Goal: Task Accomplishment & Management: Manage account settings

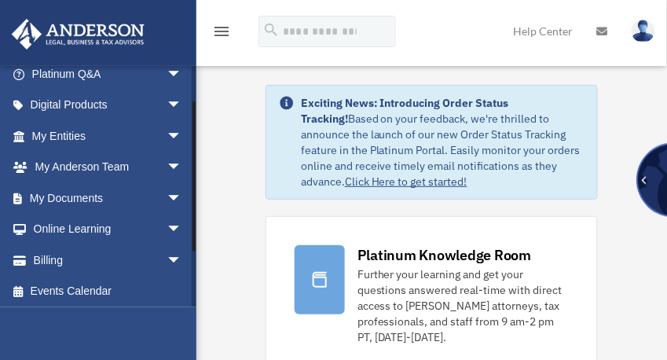
scroll to position [138, 0]
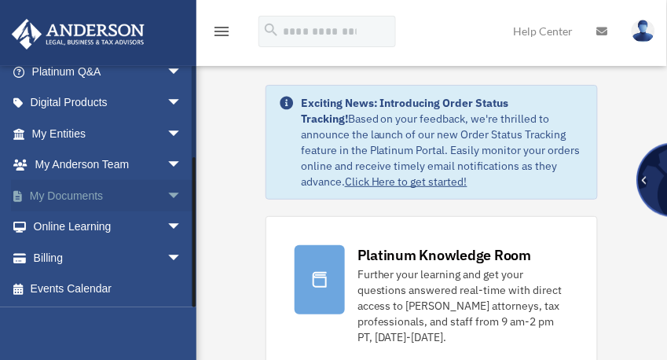
click at [64, 195] on link "My Documents arrow_drop_down" at bounding box center [108, 195] width 195 height 31
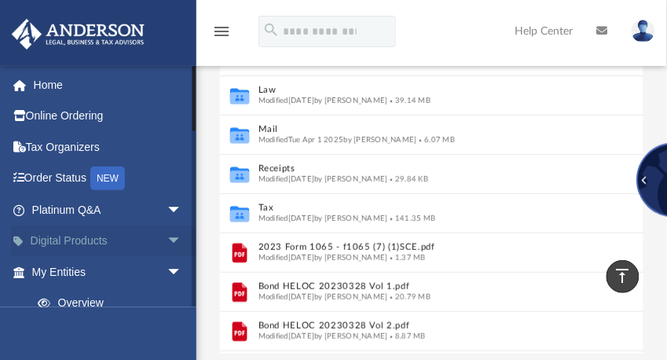
scroll to position [188, 0]
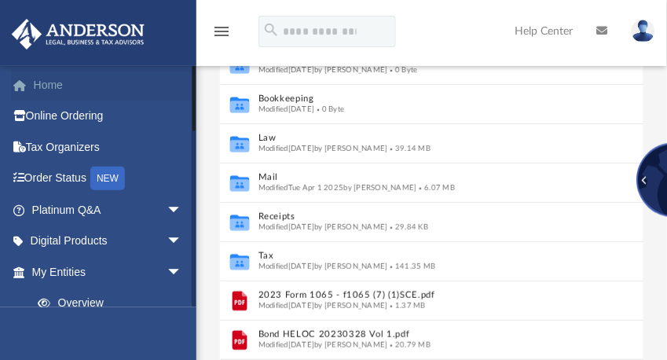
click at [51, 80] on link "Home" at bounding box center [108, 84] width 195 height 31
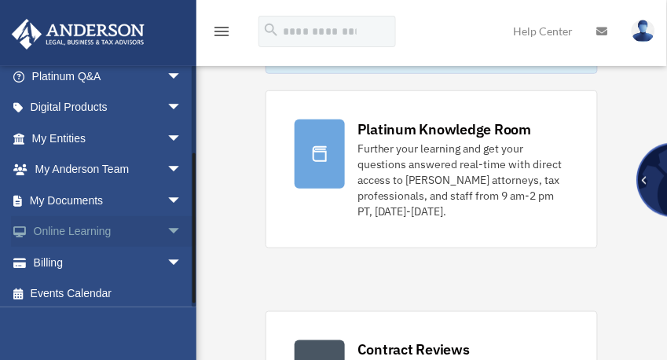
scroll to position [138, 0]
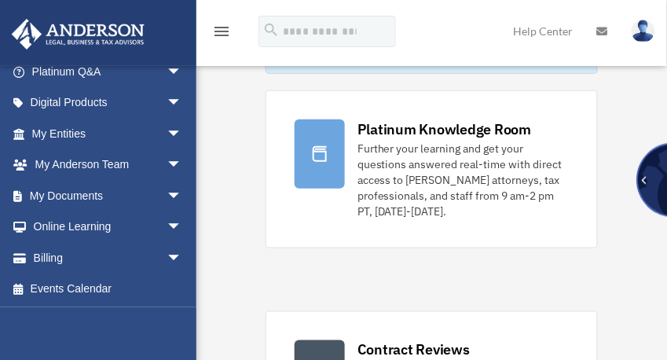
click at [601, 29] on icon at bounding box center [602, 31] width 11 height 11
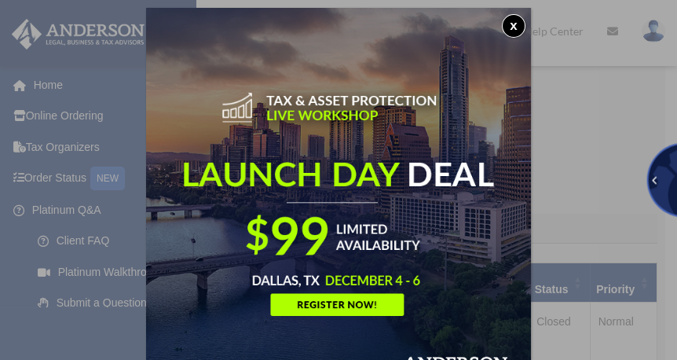
click at [513, 27] on button "x" at bounding box center [514, 26] width 24 height 24
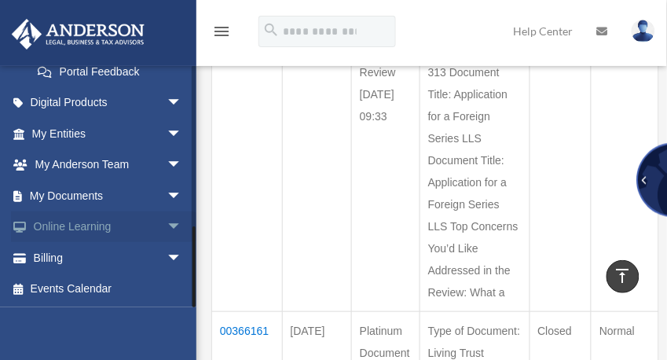
scroll to position [475, 0]
click at [54, 251] on link "Billing arrow_drop_down" at bounding box center [108, 257] width 195 height 31
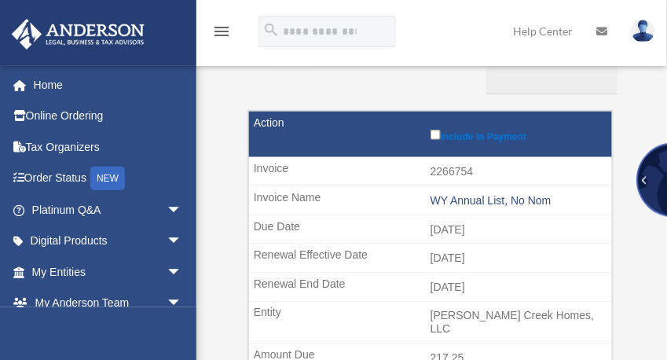
scroll to position [188, 0]
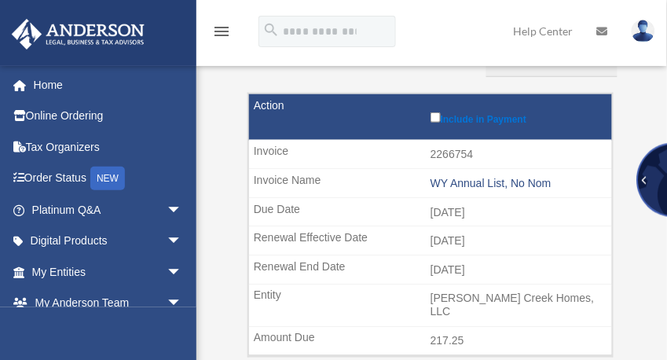
click at [646, 24] on img at bounding box center [643, 31] width 24 height 23
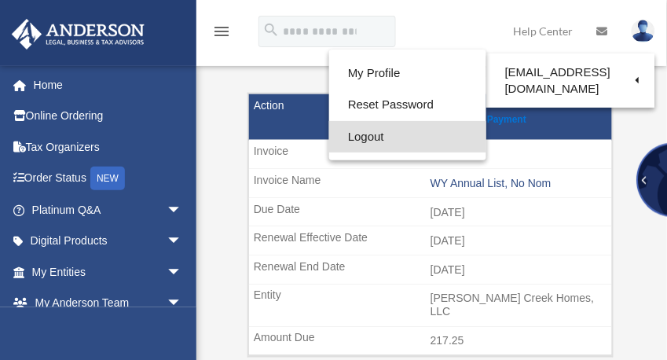
click at [370, 137] on link "Logout" at bounding box center [407, 137] width 157 height 32
